Goal: Task Accomplishment & Management: Use online tool/utility

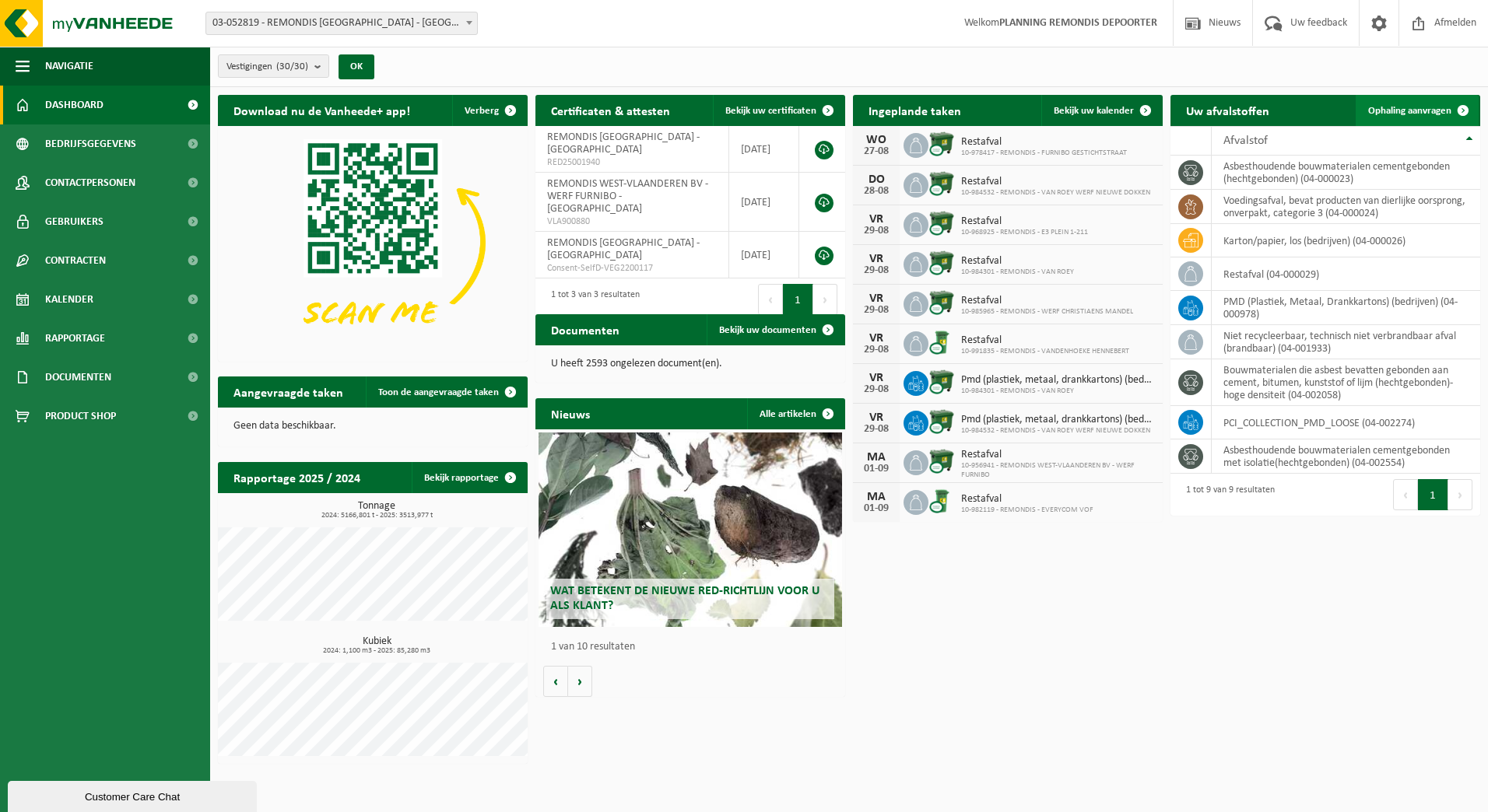
click at [1413, 100] on link "Ophaling aanvragen" at bounding box center [1417, 110] width 123 height 31
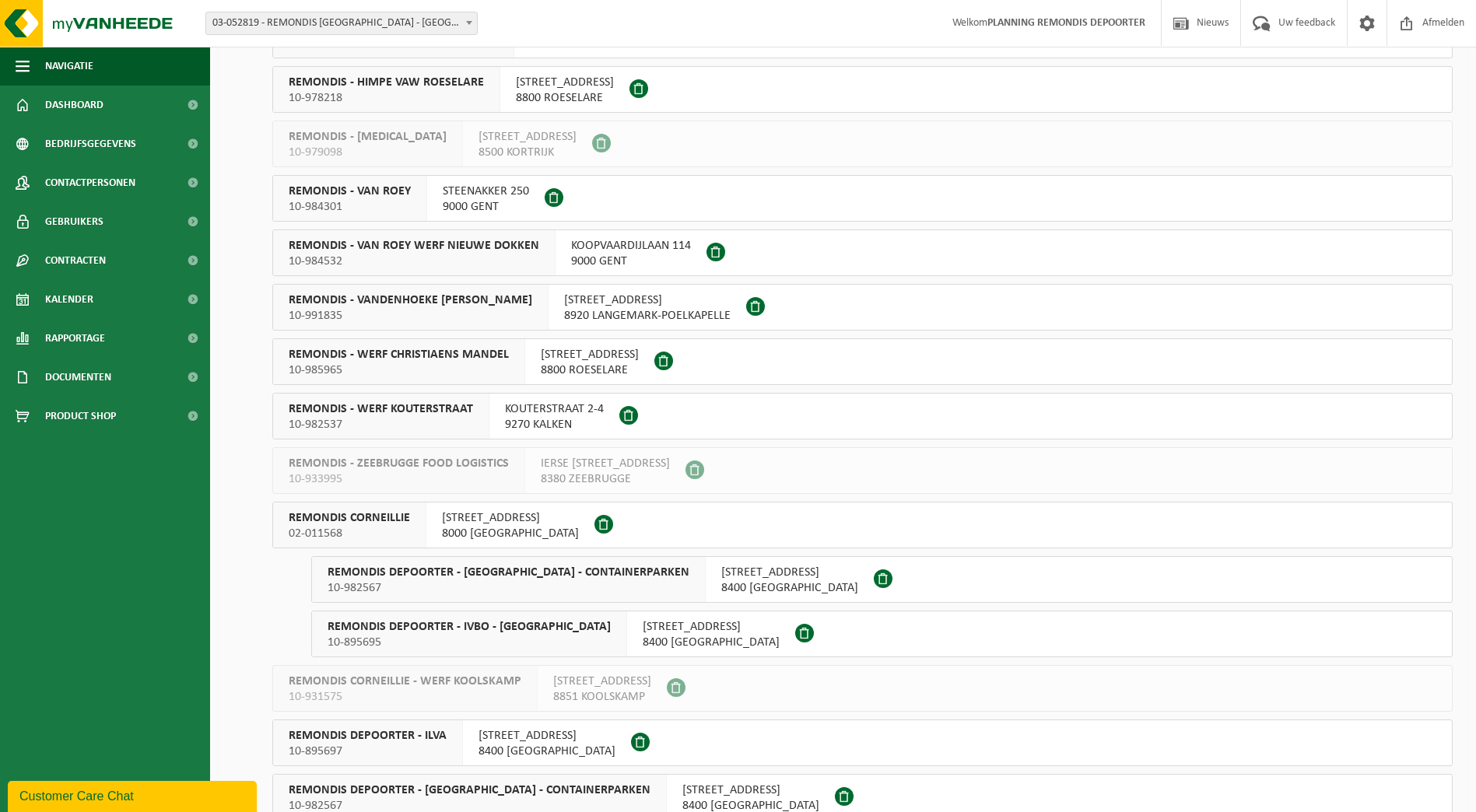
scroll to position [855, 0]
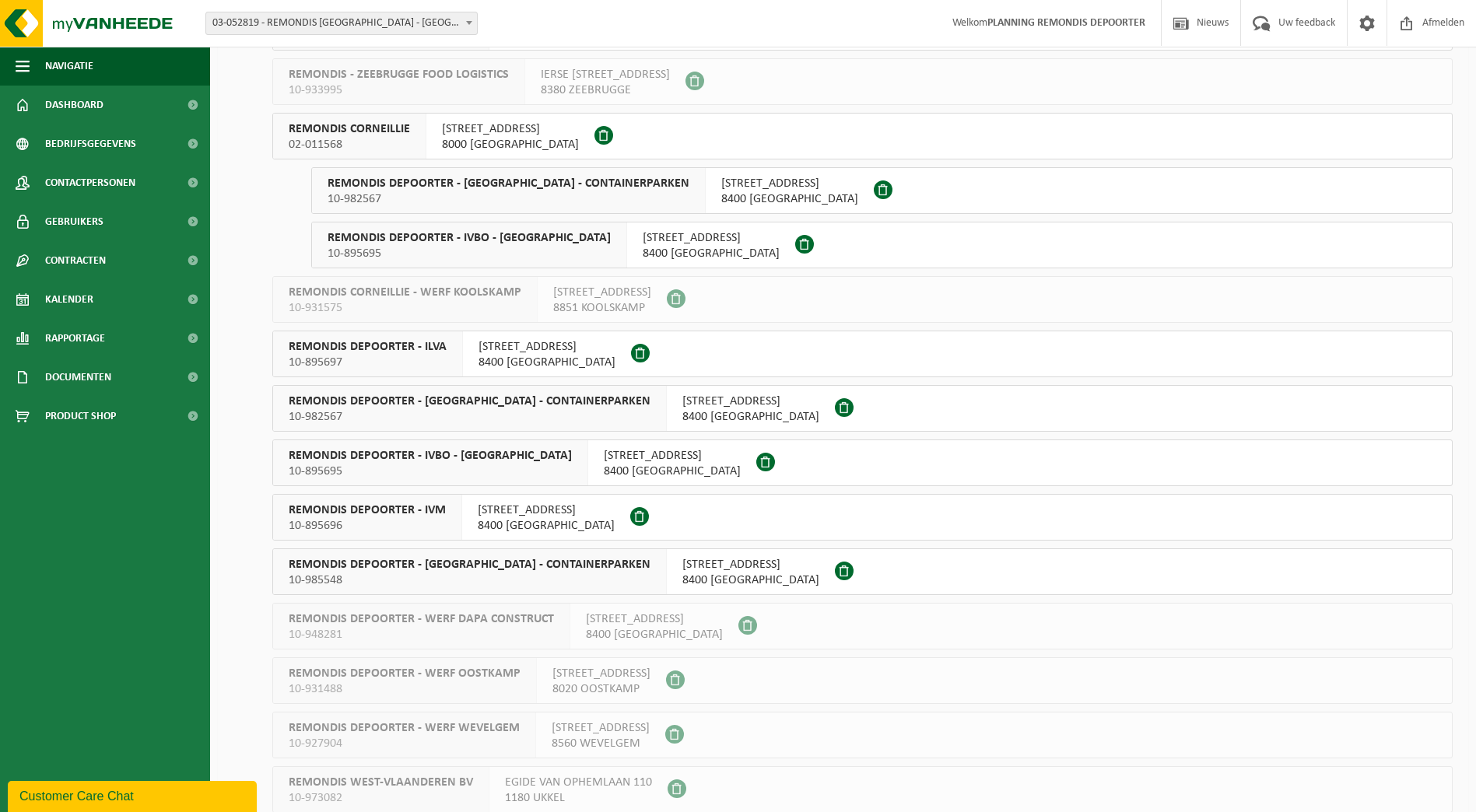
click at [384, 348] on span "REMONDIS DEPOORTER - ILVA" at bounding box center [367, 347] width 158 height 16
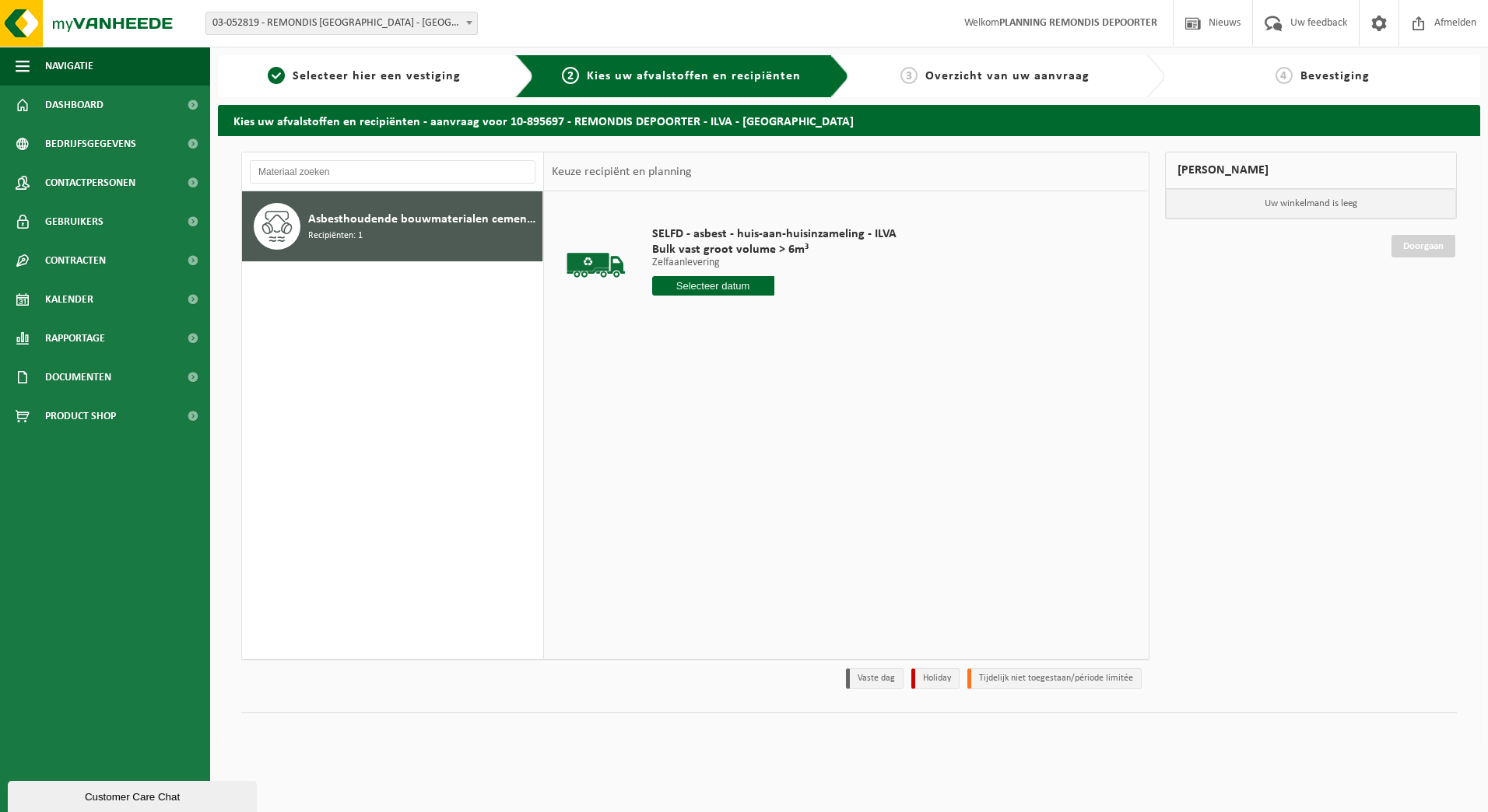
click at [712, 282] on input "text" at bounding box center [712, 285] width 122 height 19
click at [748, 472] on div "28" at bounding box center [748, 473] width 28 height 25
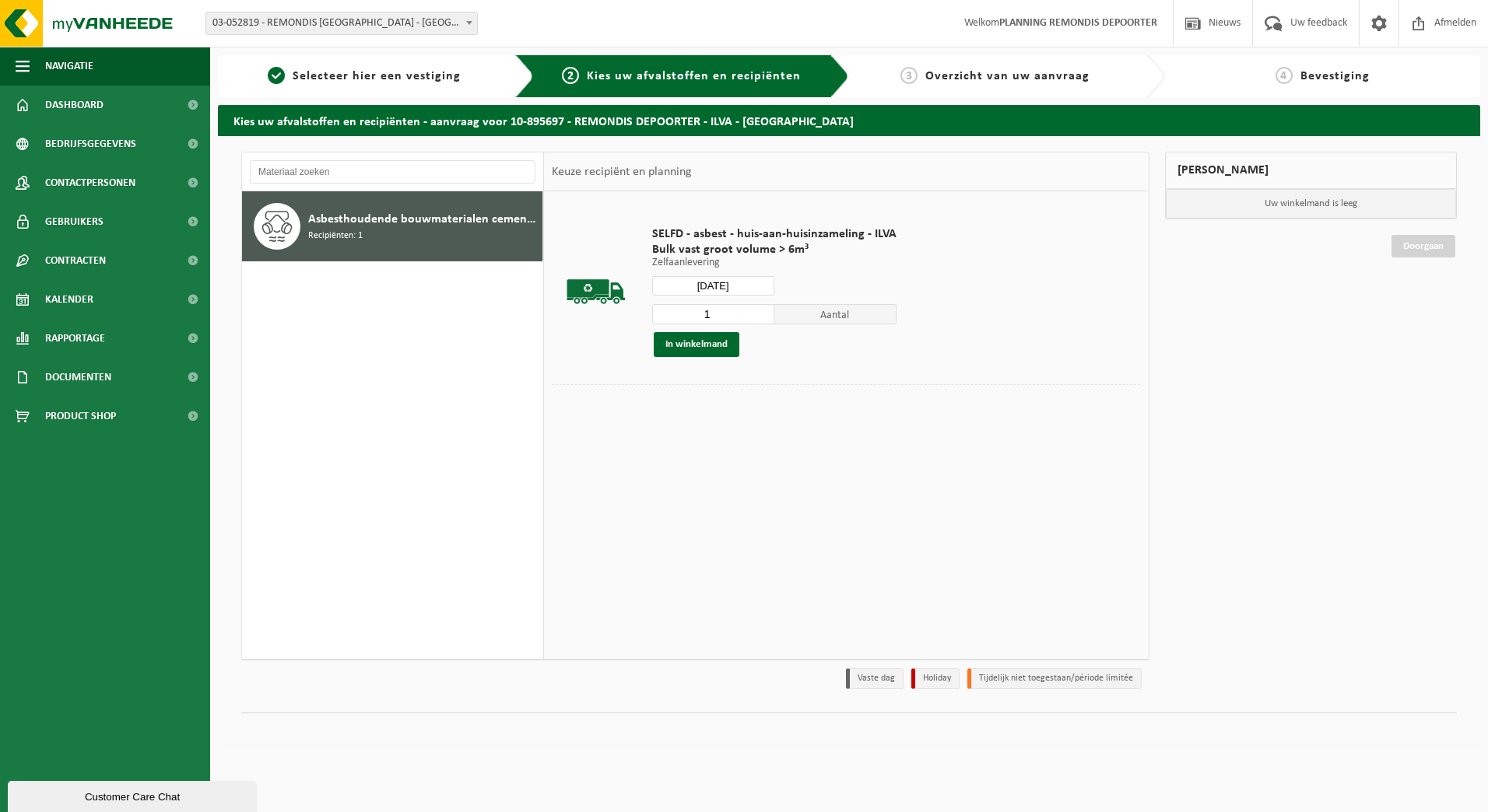
type input "Van 2025-08-28"
click at [670, 342] on button "In winkelmand" at bounding box center [696, 344] width 85 height 25
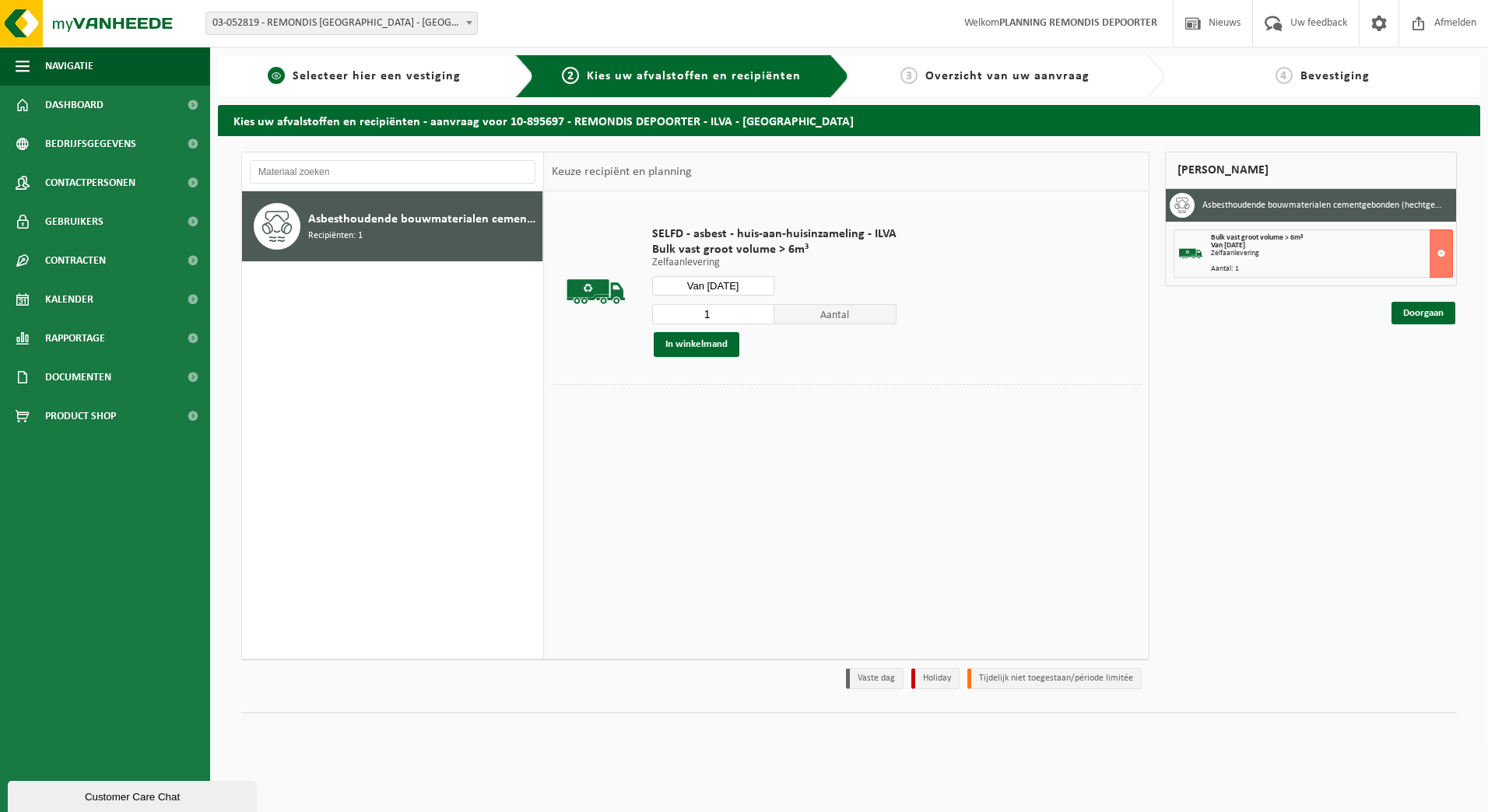
click at [383, 79] on span "Selecteer hier een vestiging" at bounding box center [376, 76] width 168 height 13
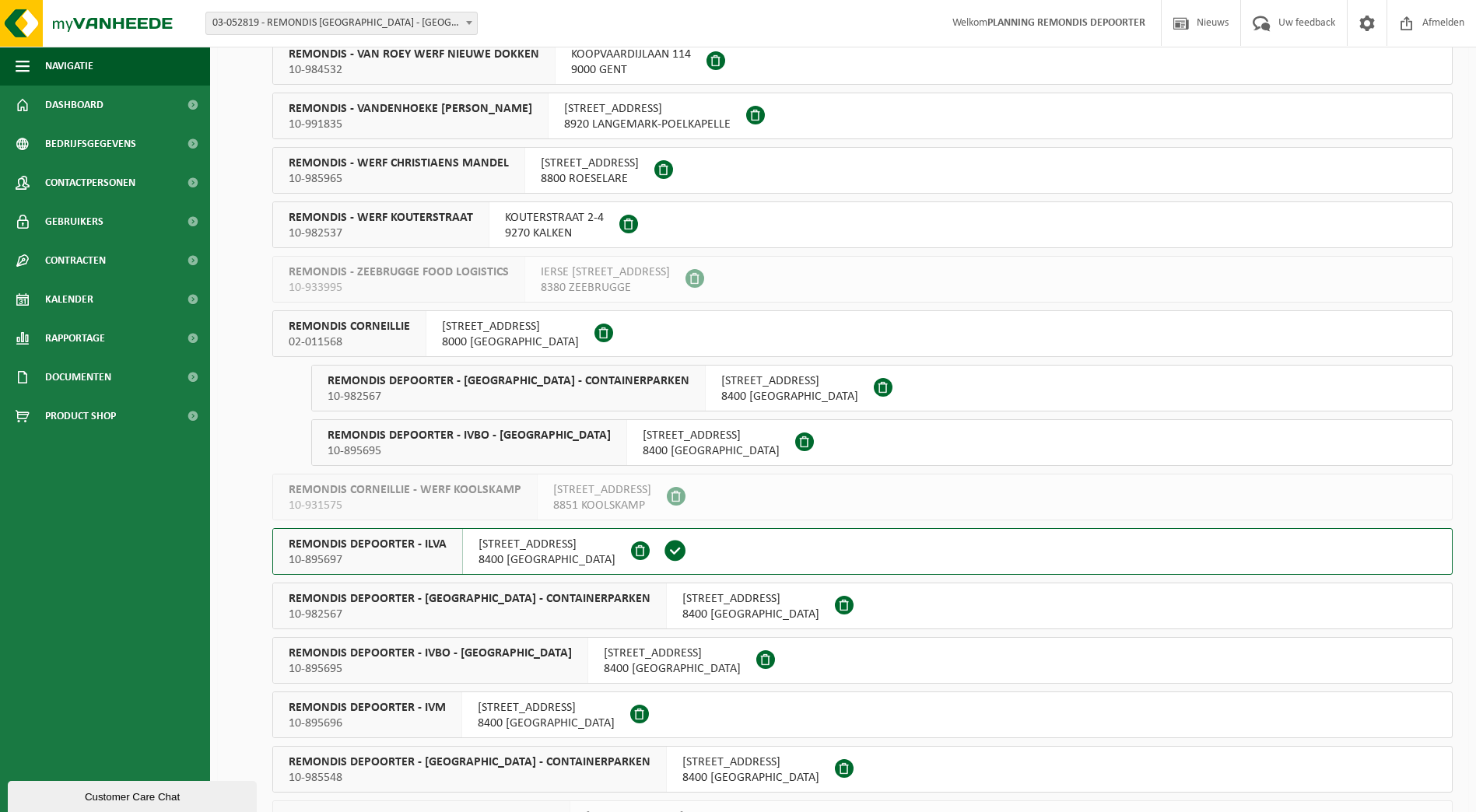
scroll to position [855, 0]
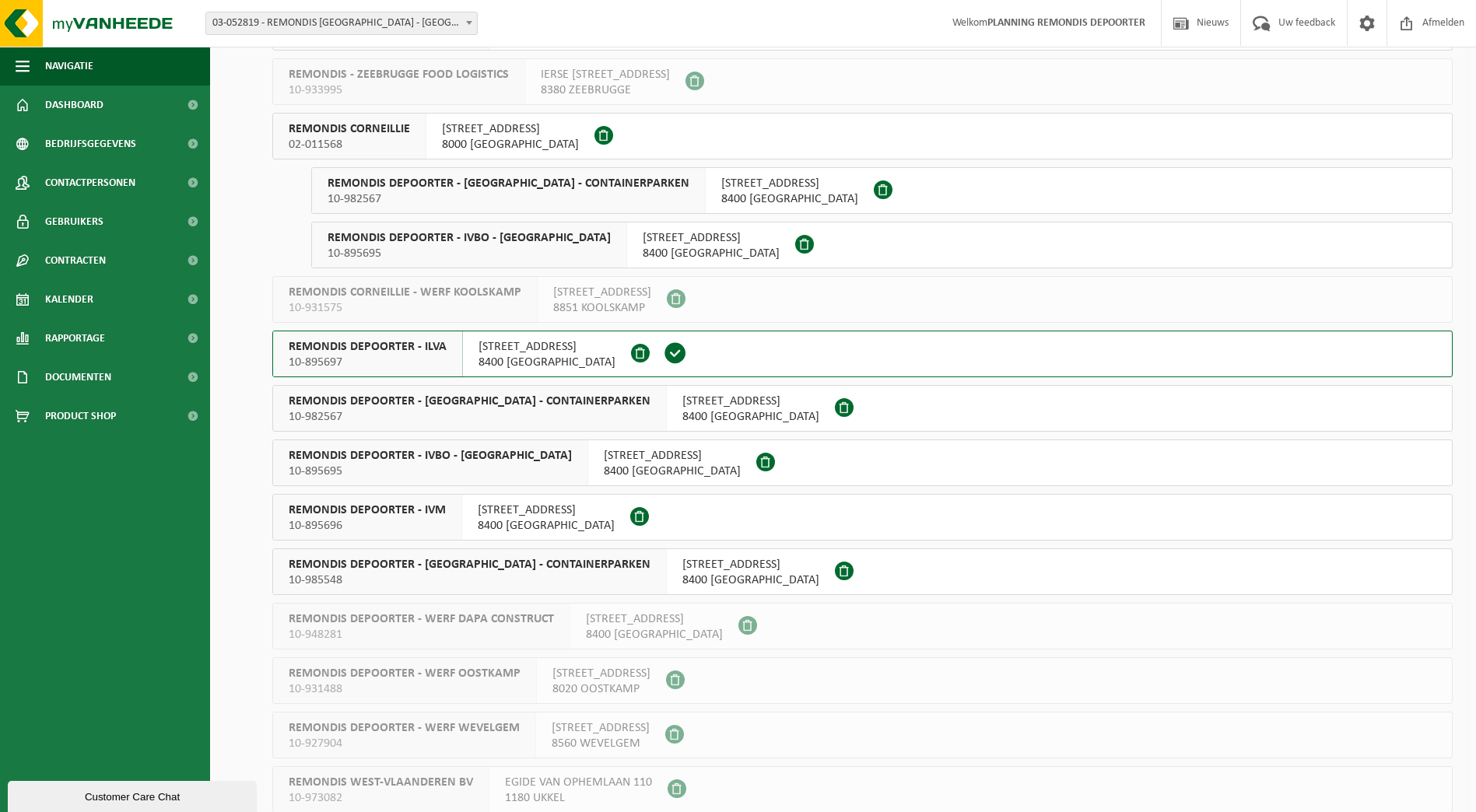
click at [458, 506] on div "REMONDIS DEPOORTER - IVM 10-895696" at bounding box center [368, 517] width 189 height 45
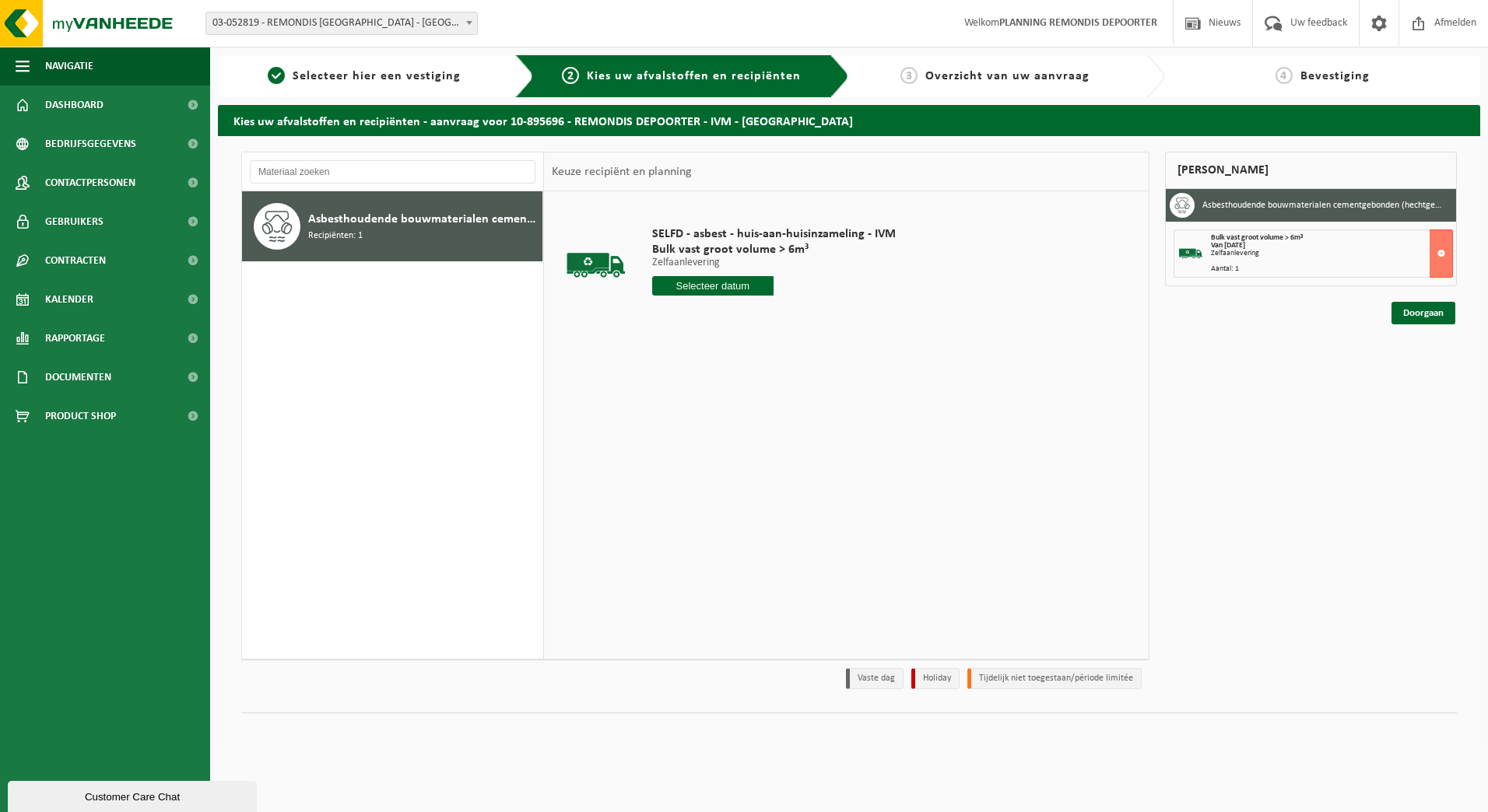
click at [722, 282] on input "text" at bounding box center [712, 285] width 122 height 19
click at [747, 476] on div "28" at bounding box center [748, 473] width 28 height 25
type input "Van 2025-08-28"
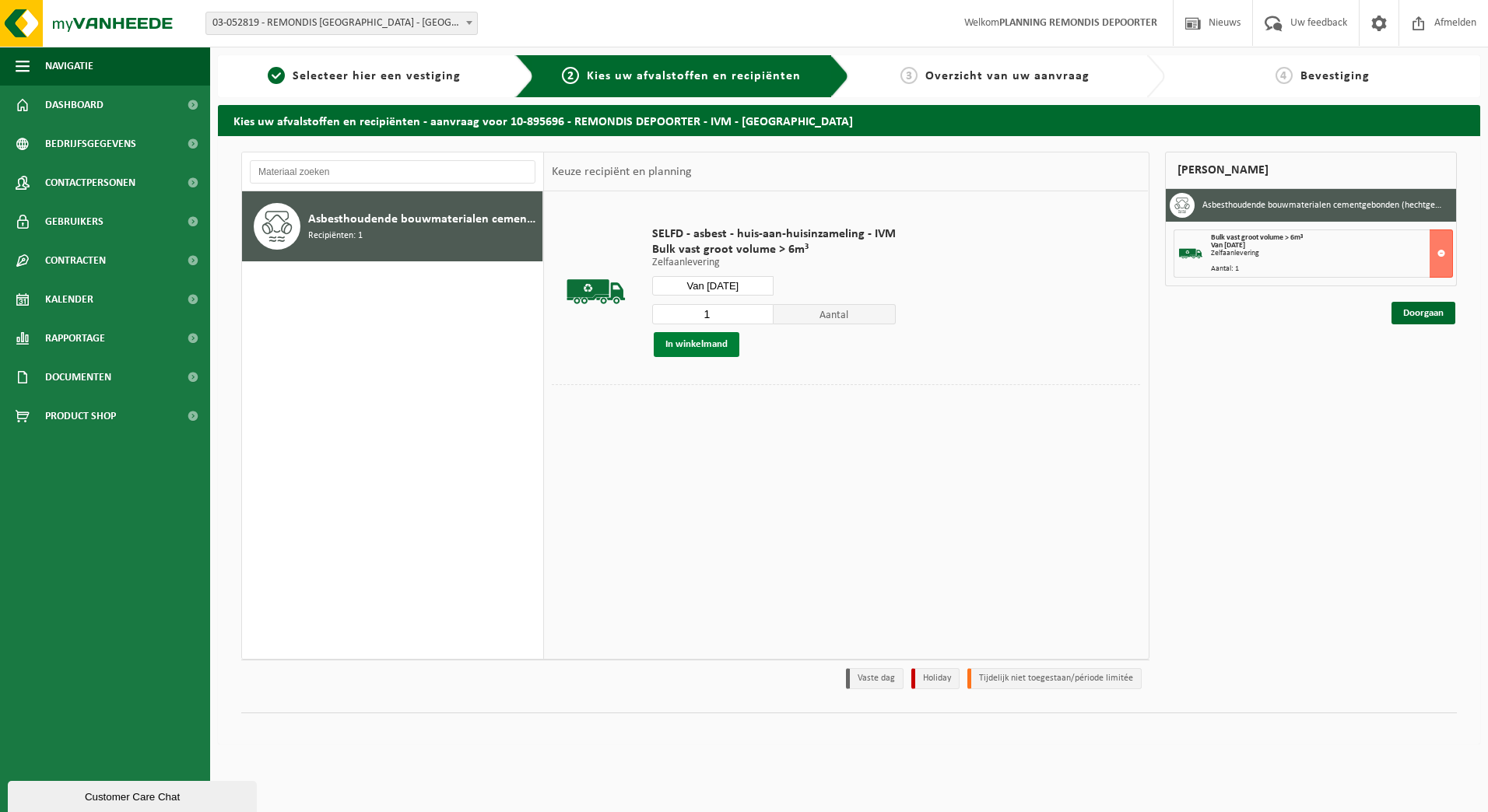
click at [712, 344] on button "In winkelmand" at bounding box center [696, 344] width 85 height 25
click at [1440, 365] on link "Doorgaan" at bounding box center [1424, 369] width 64 height 23
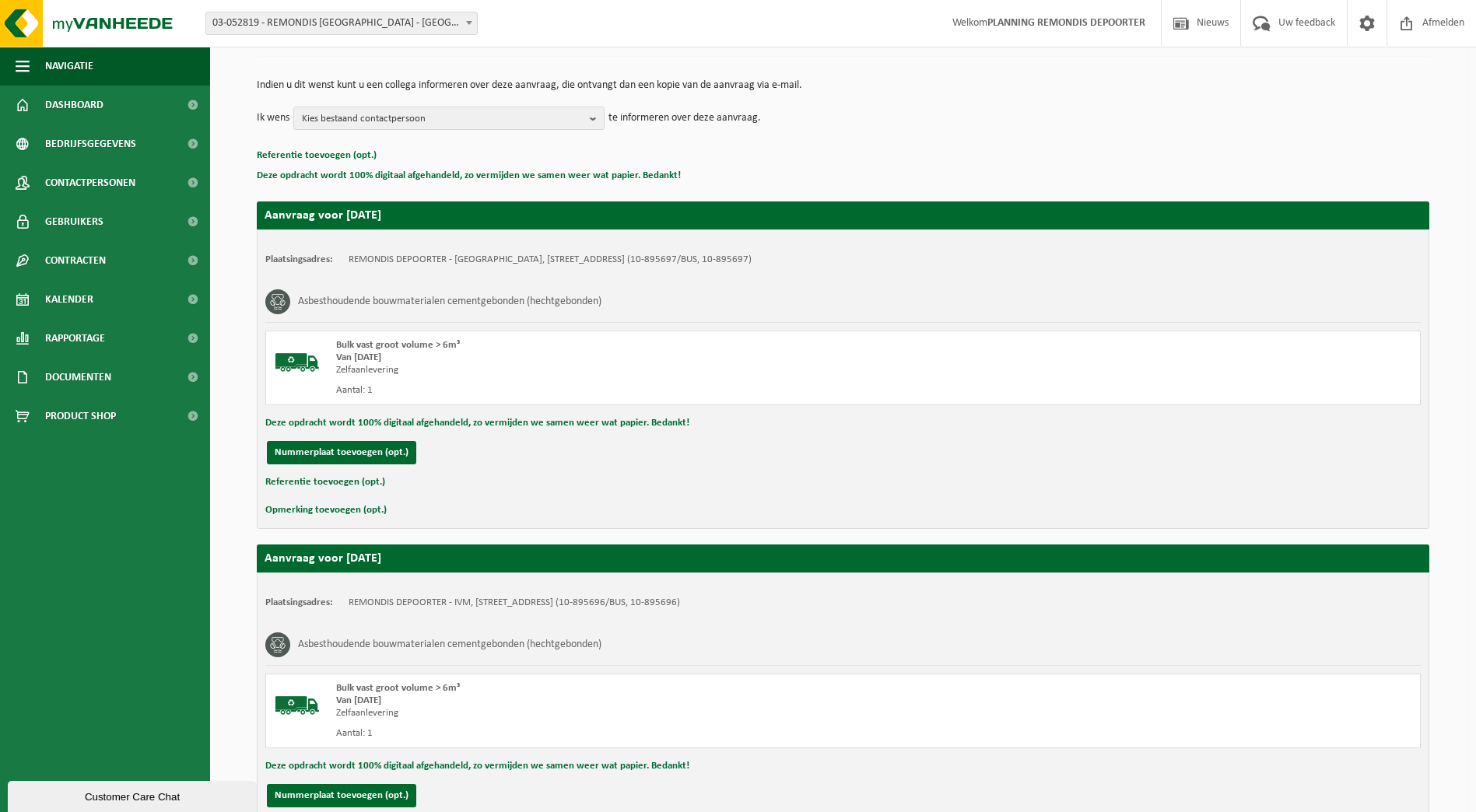
scroll to position [278, 0]
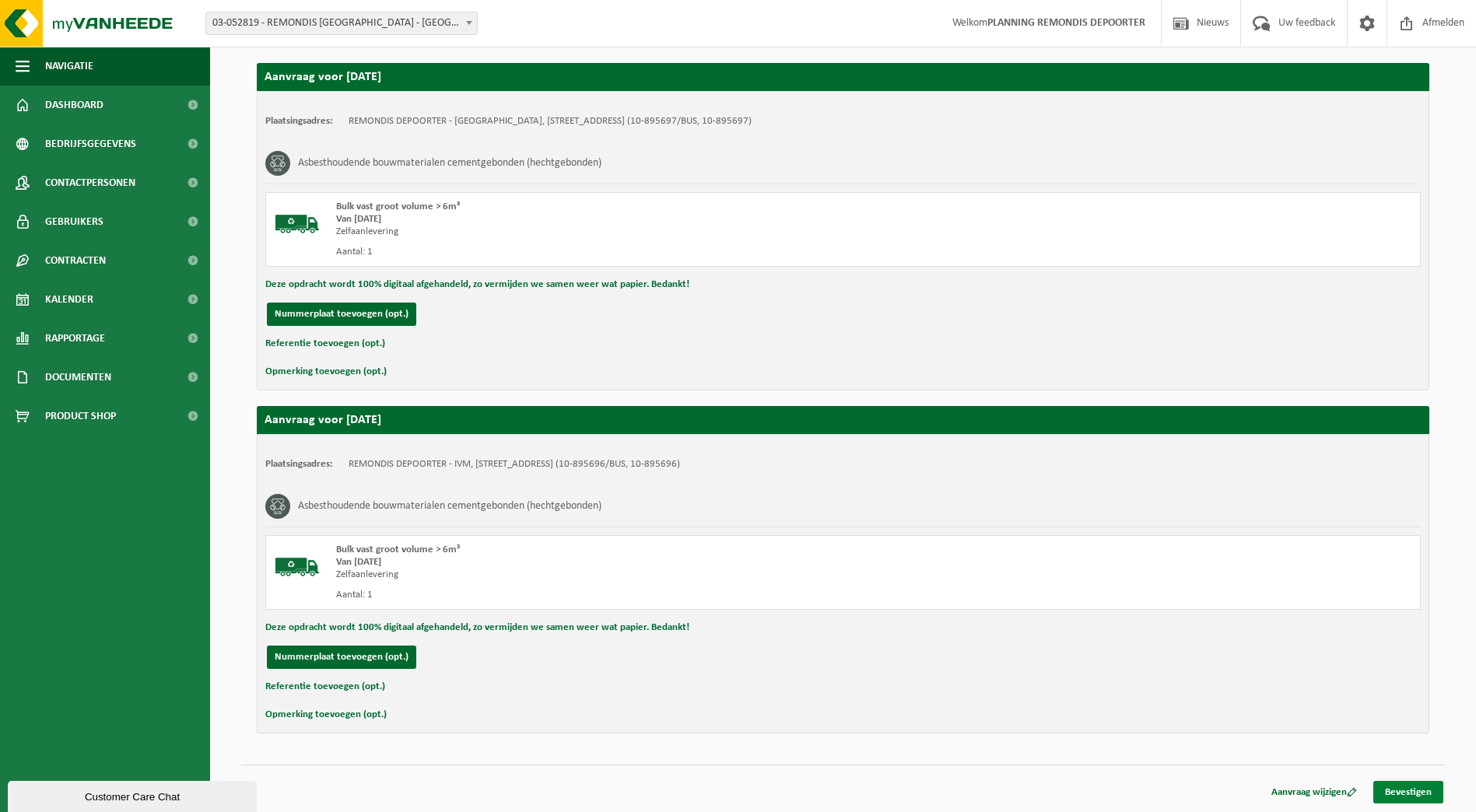
click at [1402, 784] on link "Bevestigen" at bounding box center [1408, 792] width 70 height 23
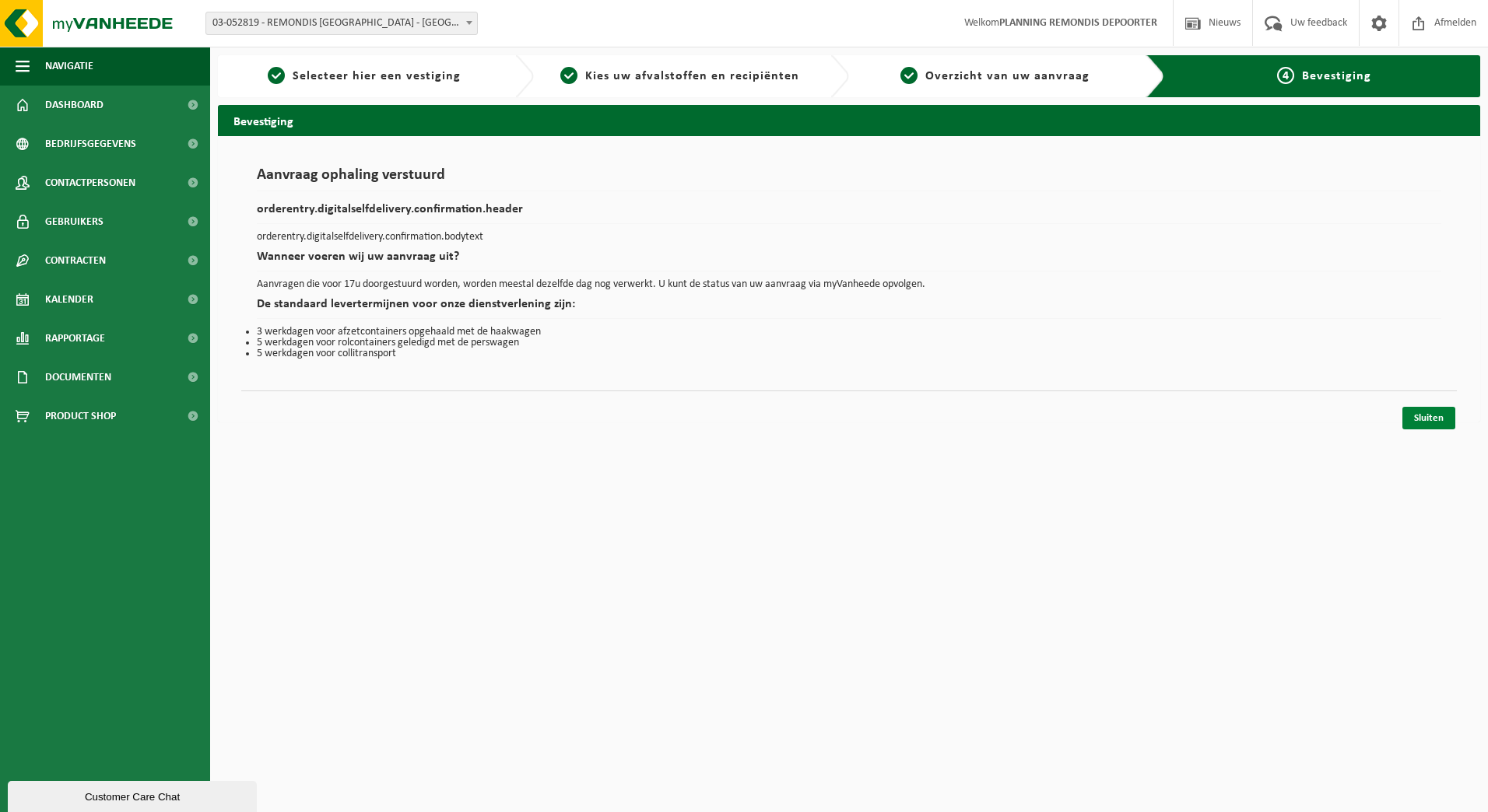
click at [1435, 409] on link "Sluiten" at bounding box center [1429, 417] width 53 height 23
